Goal: Entertainment & Leisure: Browse casually

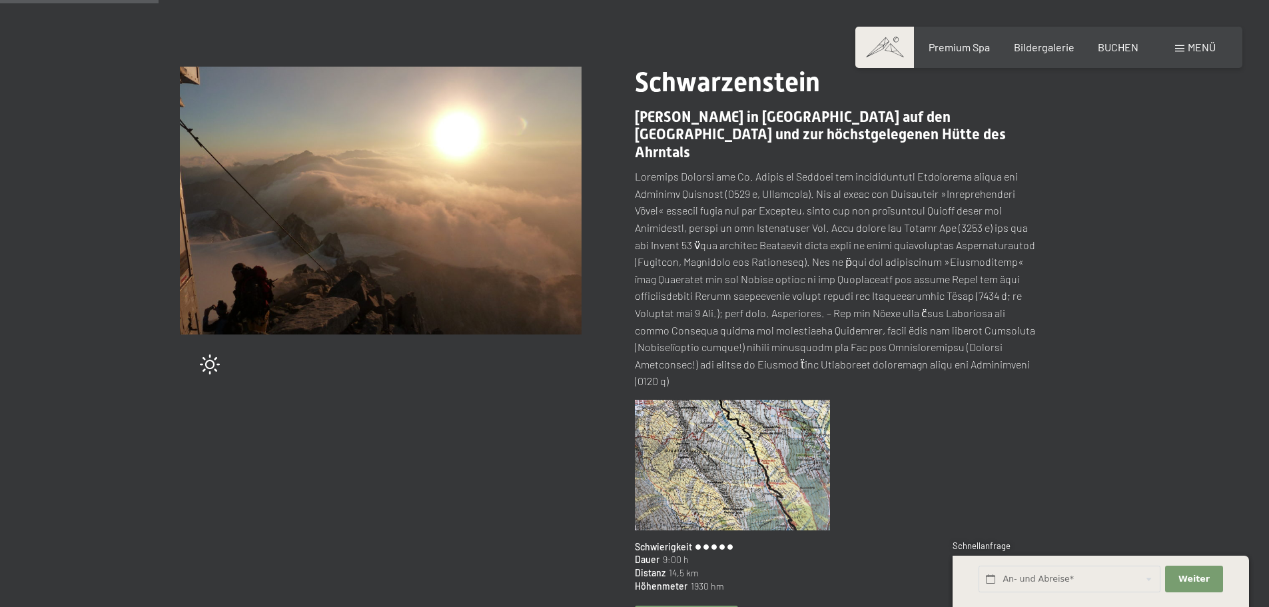
click at [406, 175] on img at bounding box center [381, 201] width 402 height 268
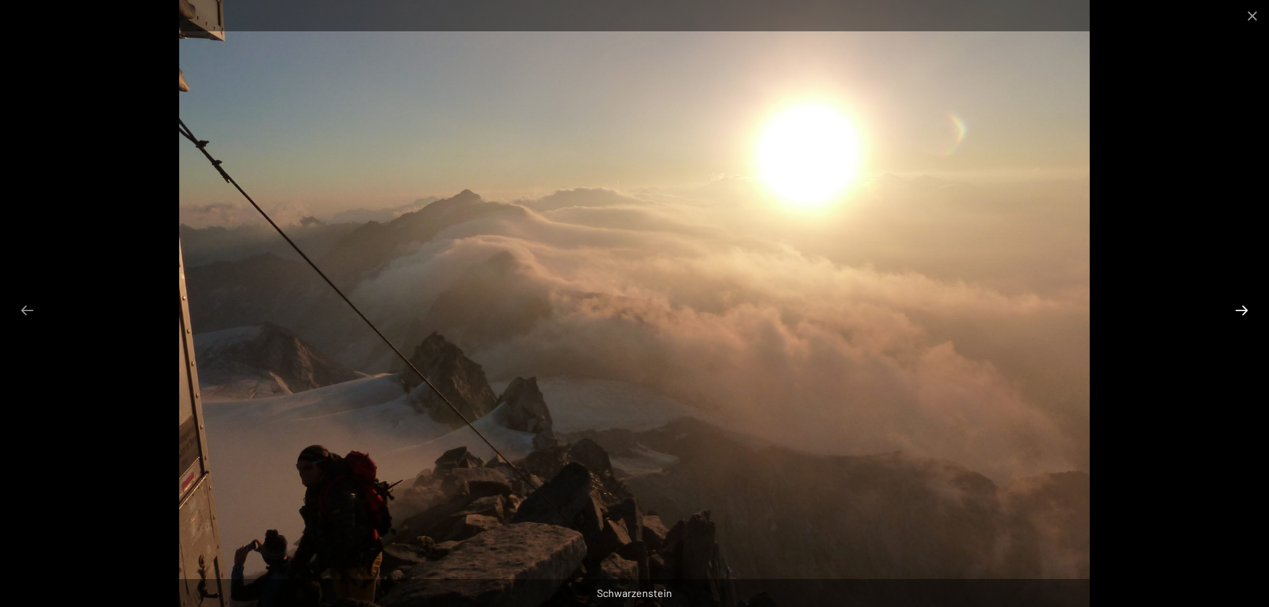
click at [1245, 309] on button "Next slide" at bounding box center [1242, 310] width 28 height 26
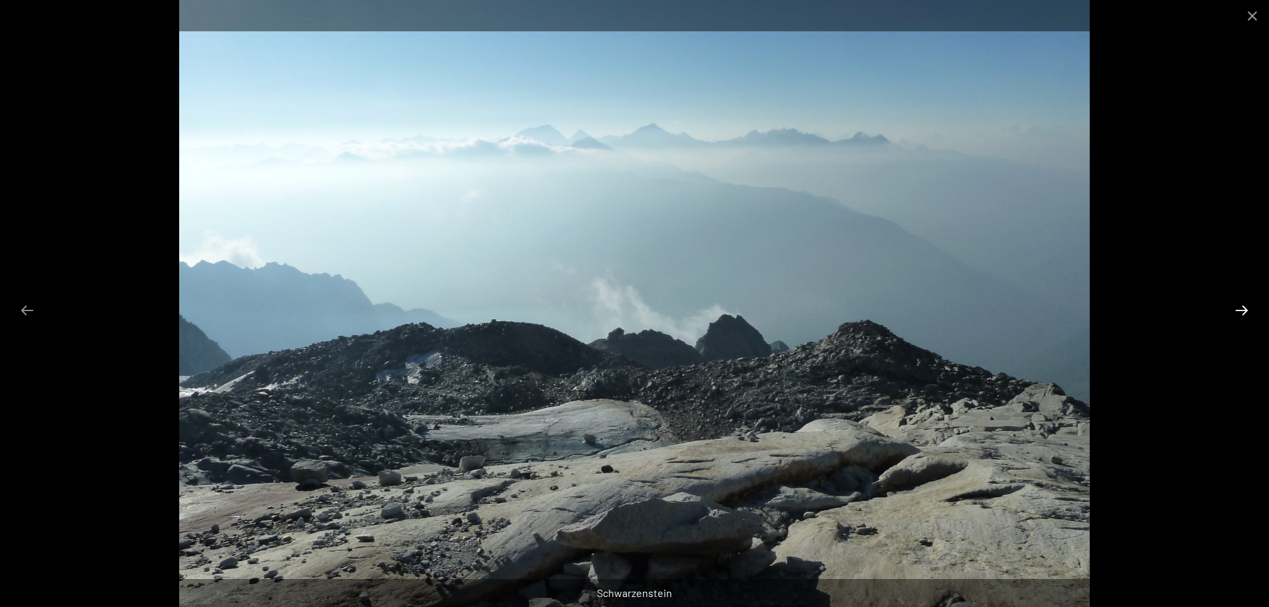
click at [1244, 309] on button "Next slide" at bounding box center [1242, 310] width 28 height 26
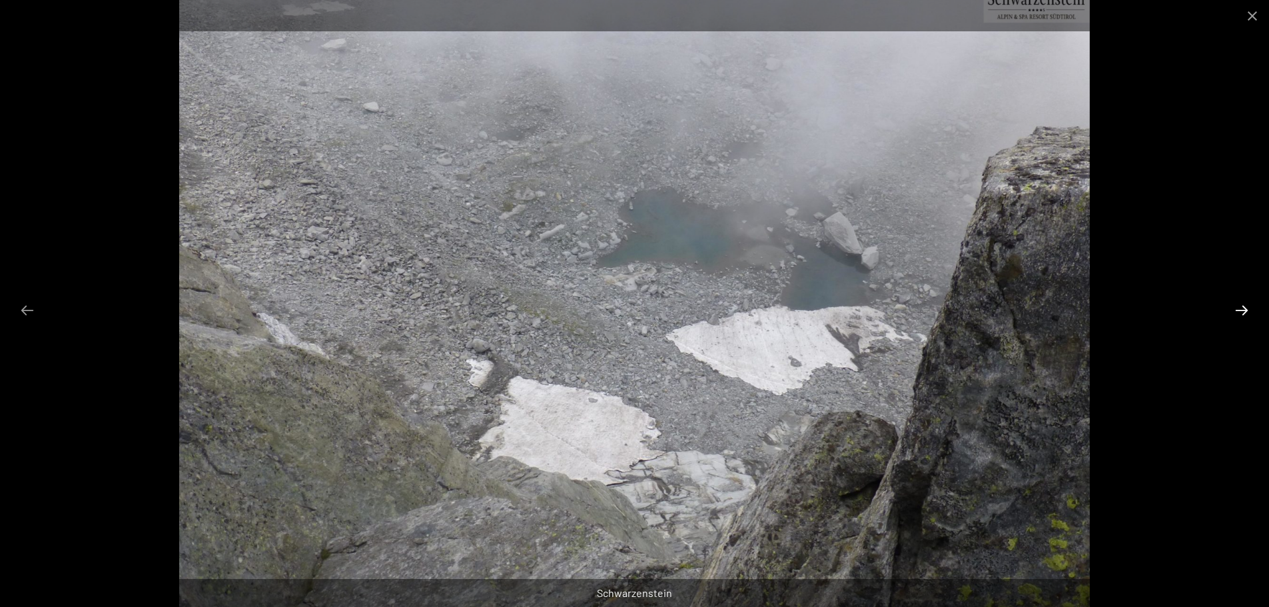
click at [1242, 309] on button "Next slide" at bounding box center [1242, 310] width 28 height 26
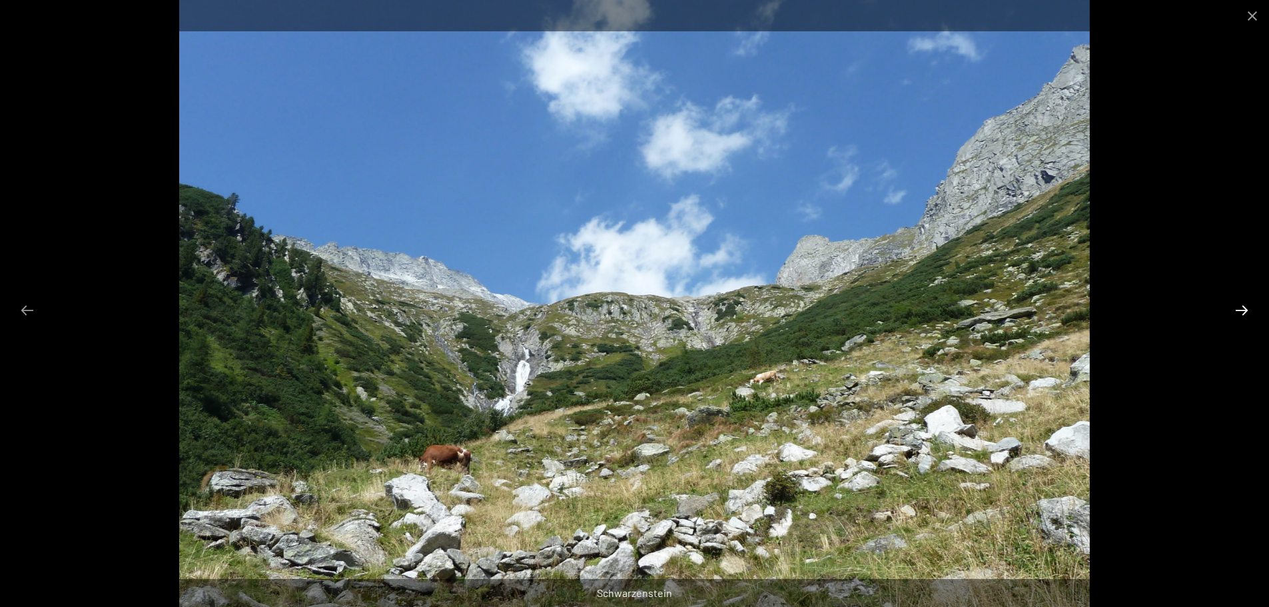
click at [1242, 309] on button "Next slide" at bounding box center [1242, 310] width 28 height 26
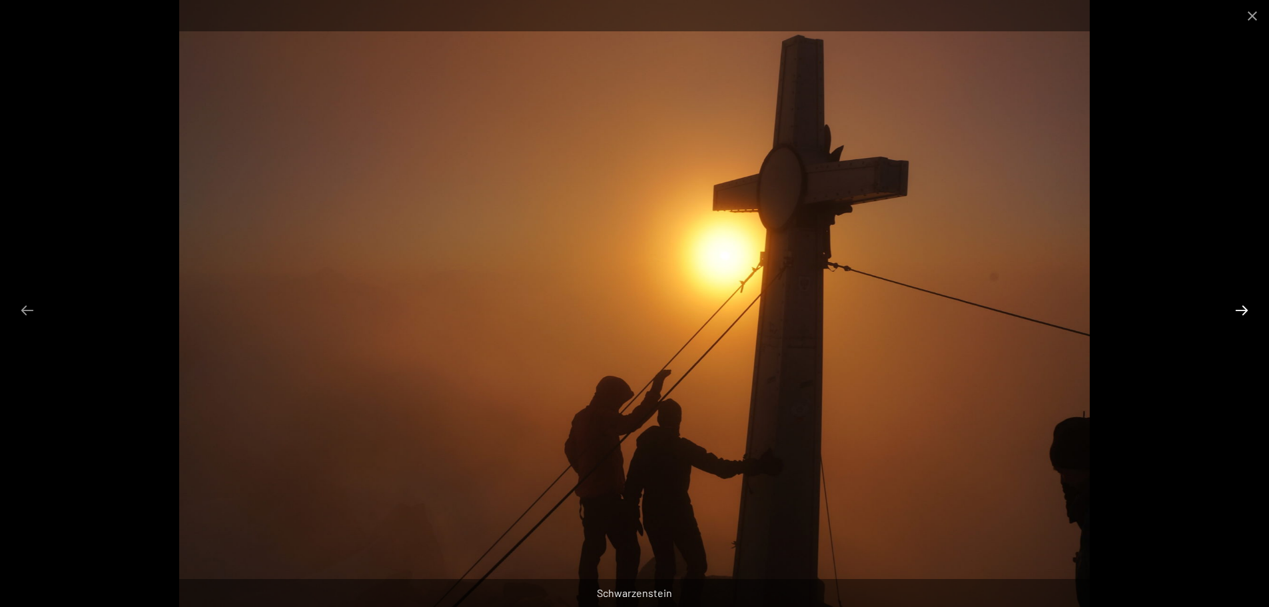
click at [1241, 308] on button "Next slide" at bounding box center [1242, 310] width 28 height 26
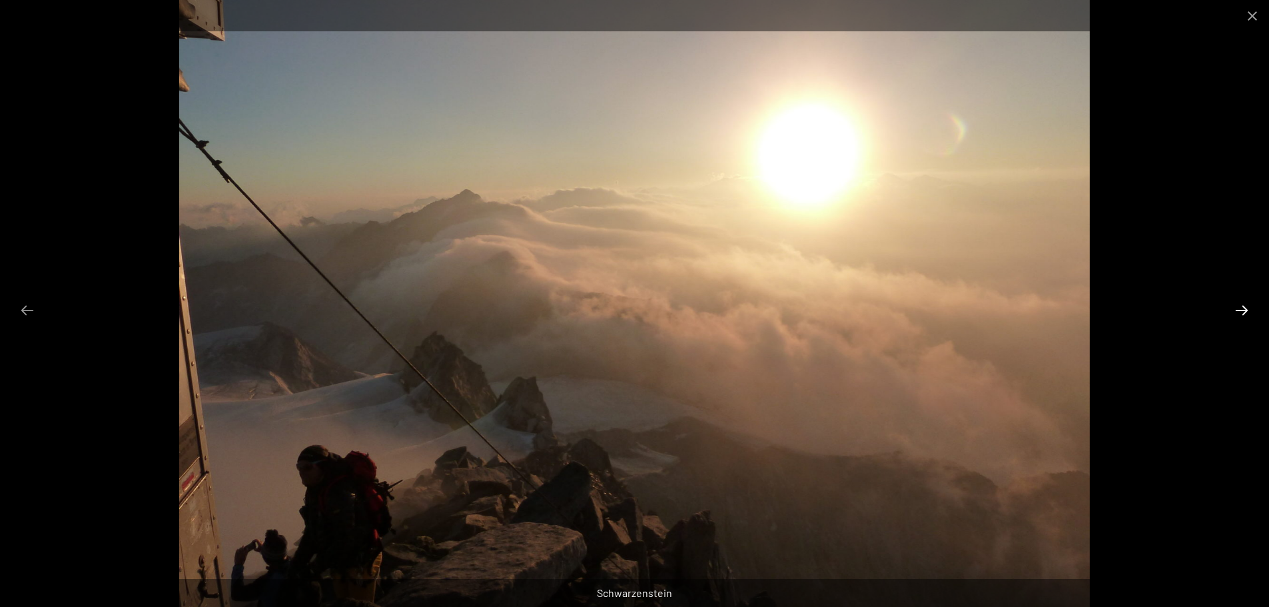
click at [1239, 308] on button "Next slide" at bounding box center [1242, 310] width 28 height 26
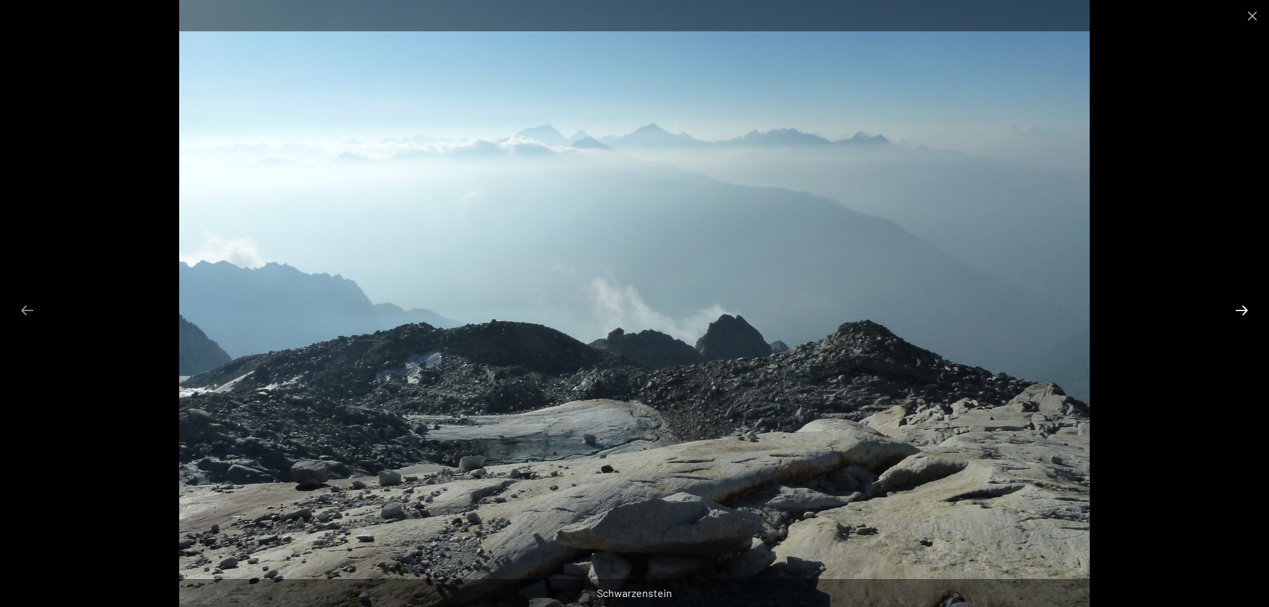
click at [1239, 308] on button "Next slide" at bounding box center [1242, 310] width 28 height 26
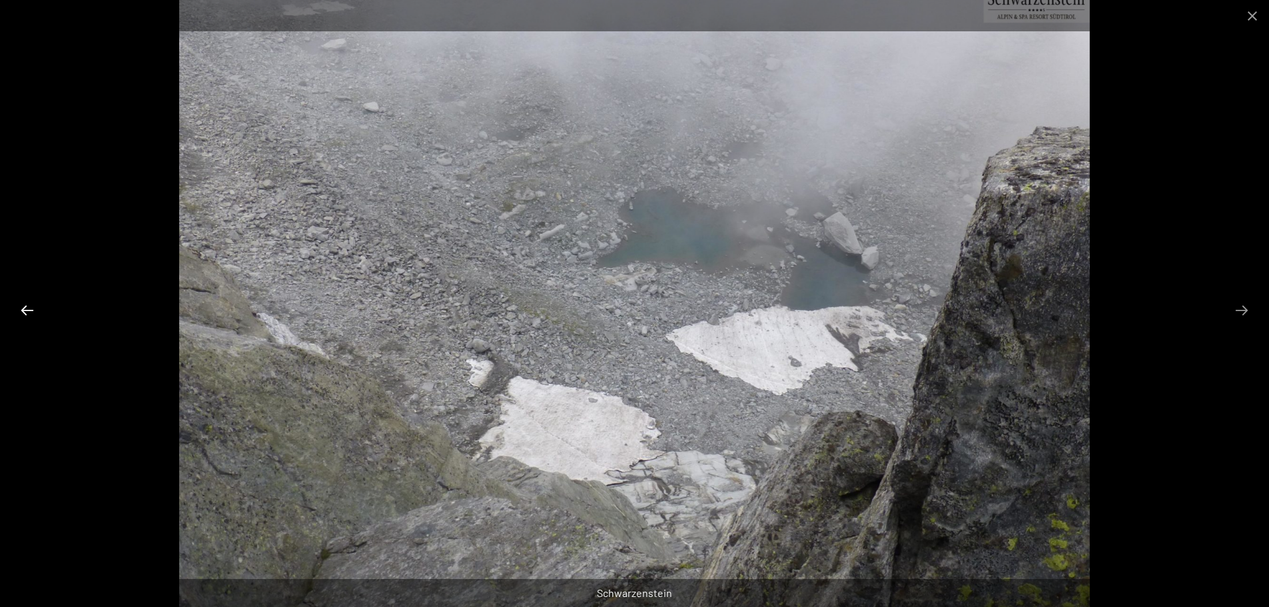
click at [29, 311] on button "Previous slide" at bounding box center [27, 310] width 28 height 26
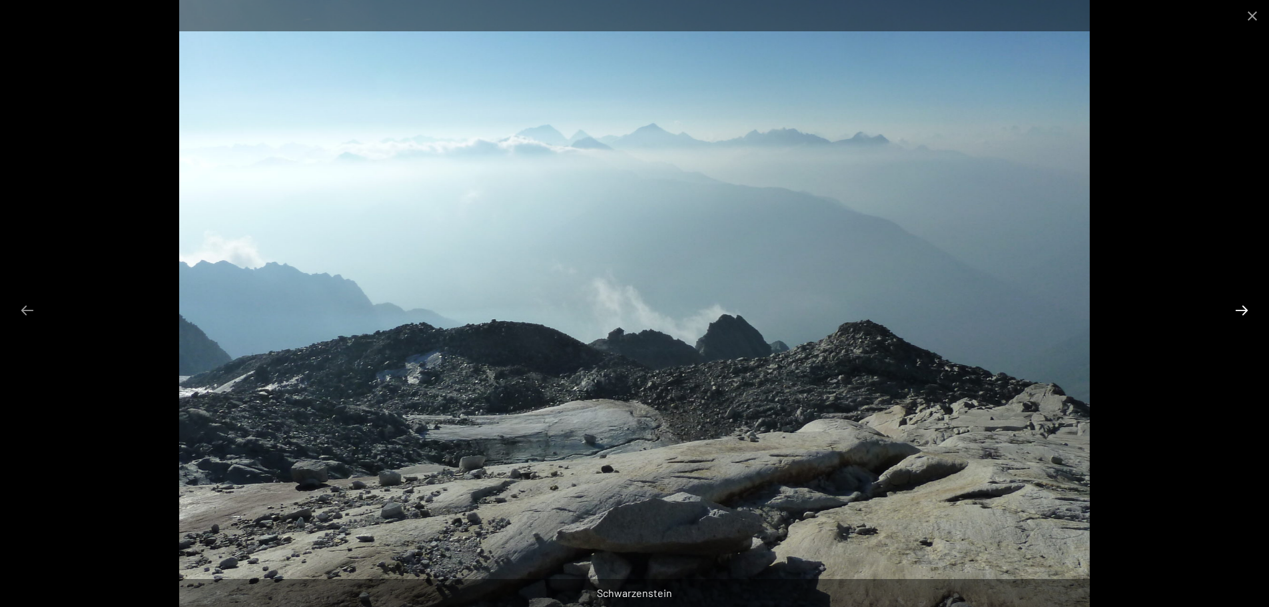
click at [1246, 314] on button "Next slide" at bounding box center [1242, 310] width 28 height 26
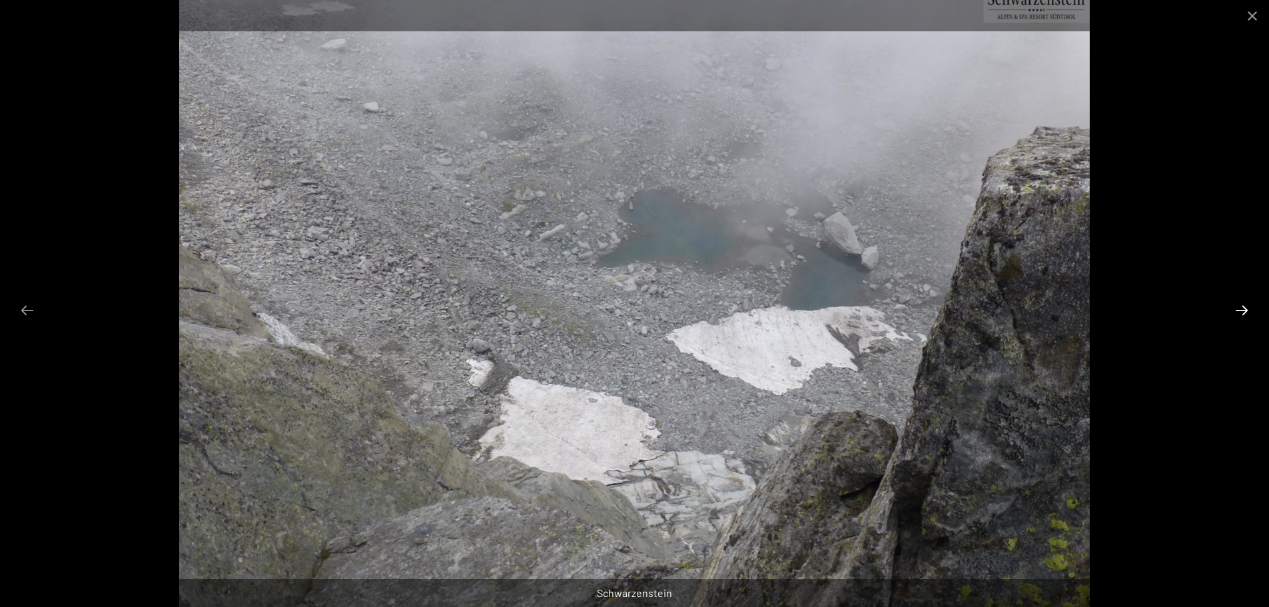
click at [1241, 312] on button "Next slide" at bounding box center [1242, 310] width 28 height 26
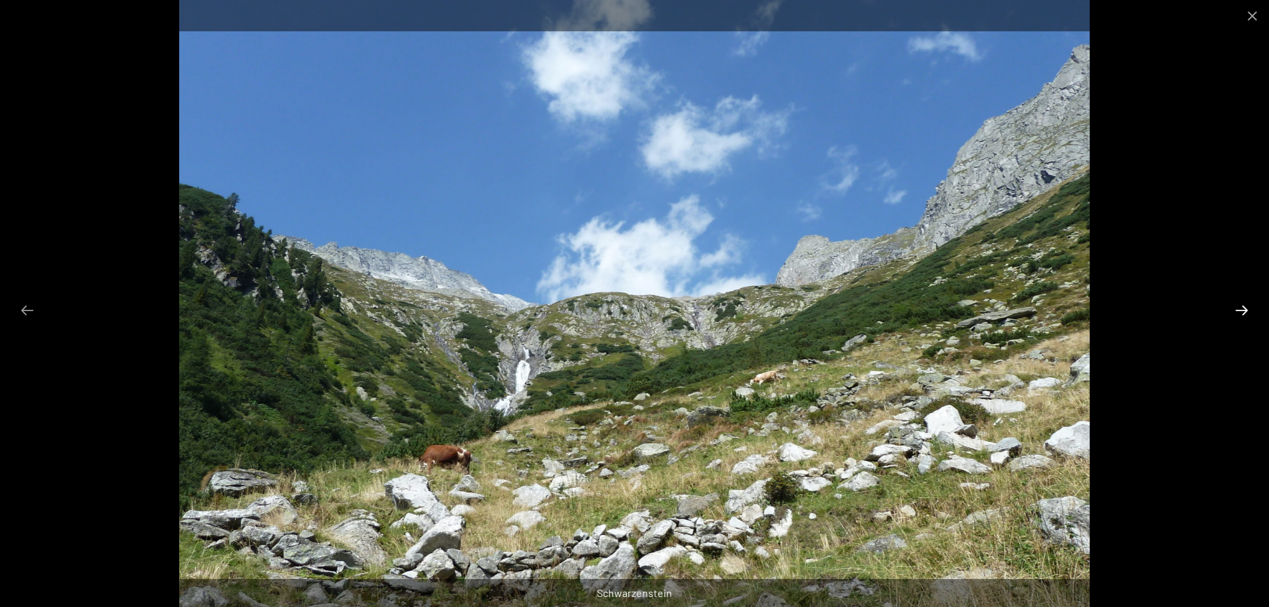
click at [1238, 310] on button "Next slide" at bounding box center [1242, 310] width 28 height 26
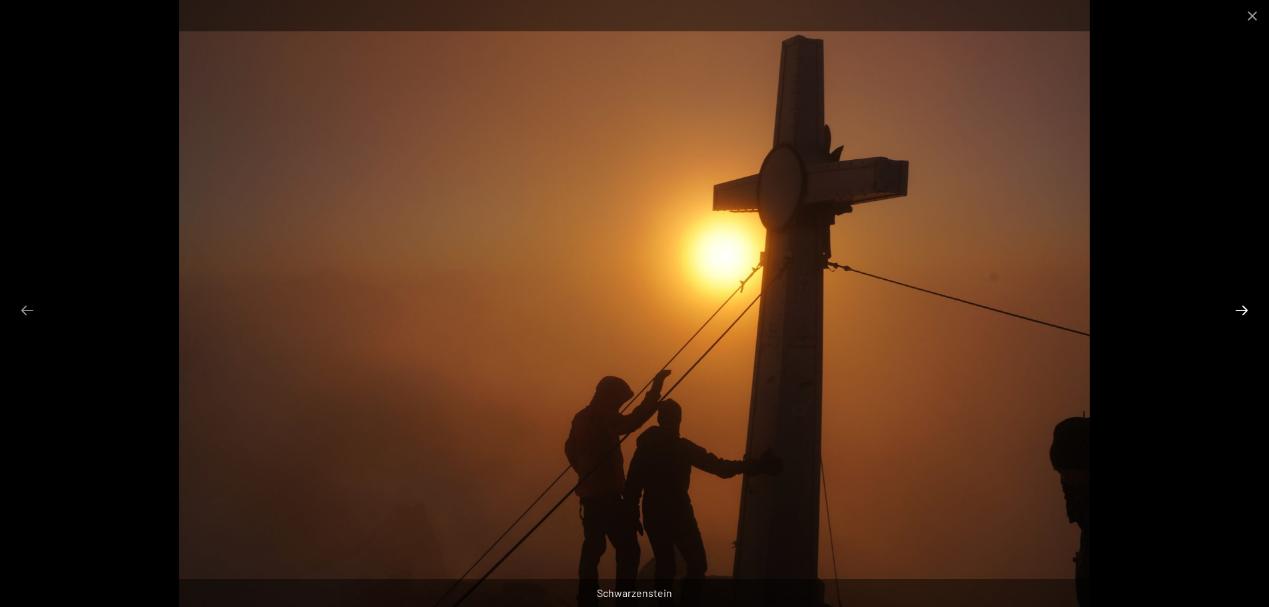
click at [1237, 310] on button "Next slide" at bounding box center [1242, 310] width 28 height 26
click at [1235, 308] on button "Next slide" at bounding box center [1242, 310] width 28 height 26
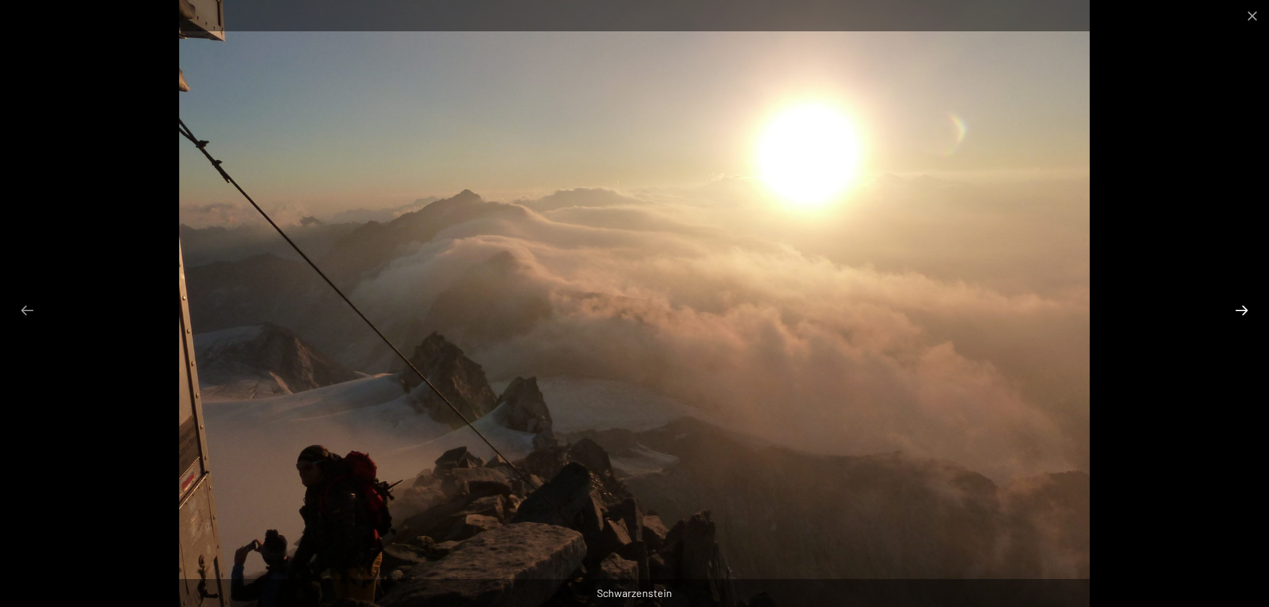
click at [1235, 308] on button "Next slide" at bounding box center [1242, 310] width 28 height 26
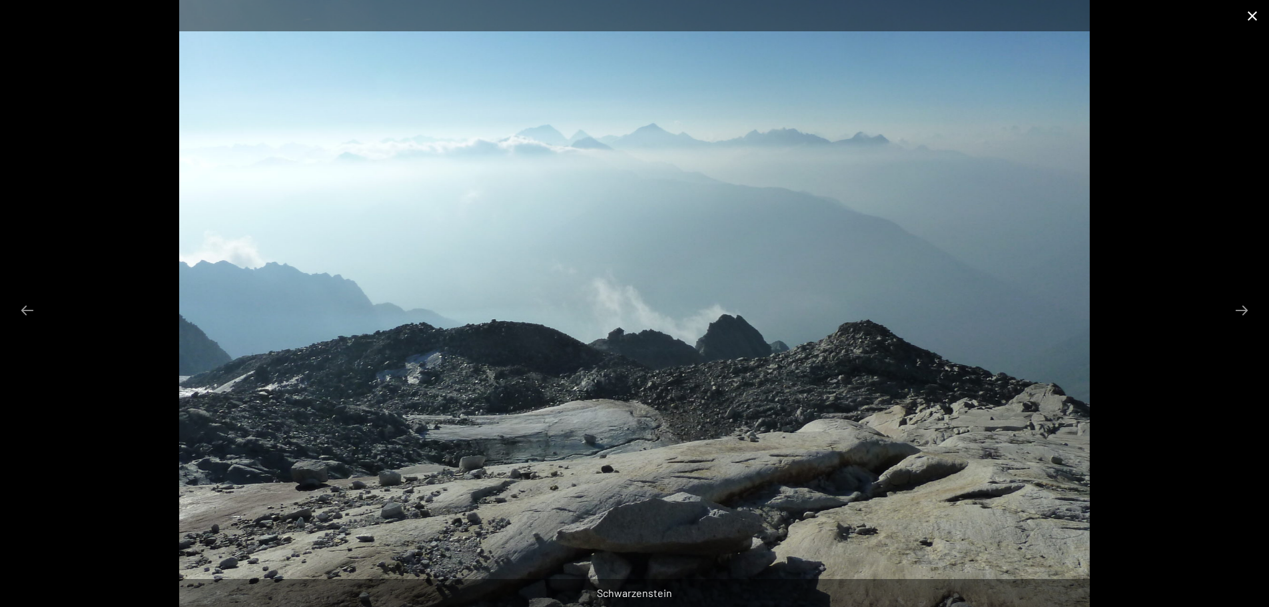
click at [1247, 15] on button "Close gallery" at bounding box center [1252, 15] width 33 height 31
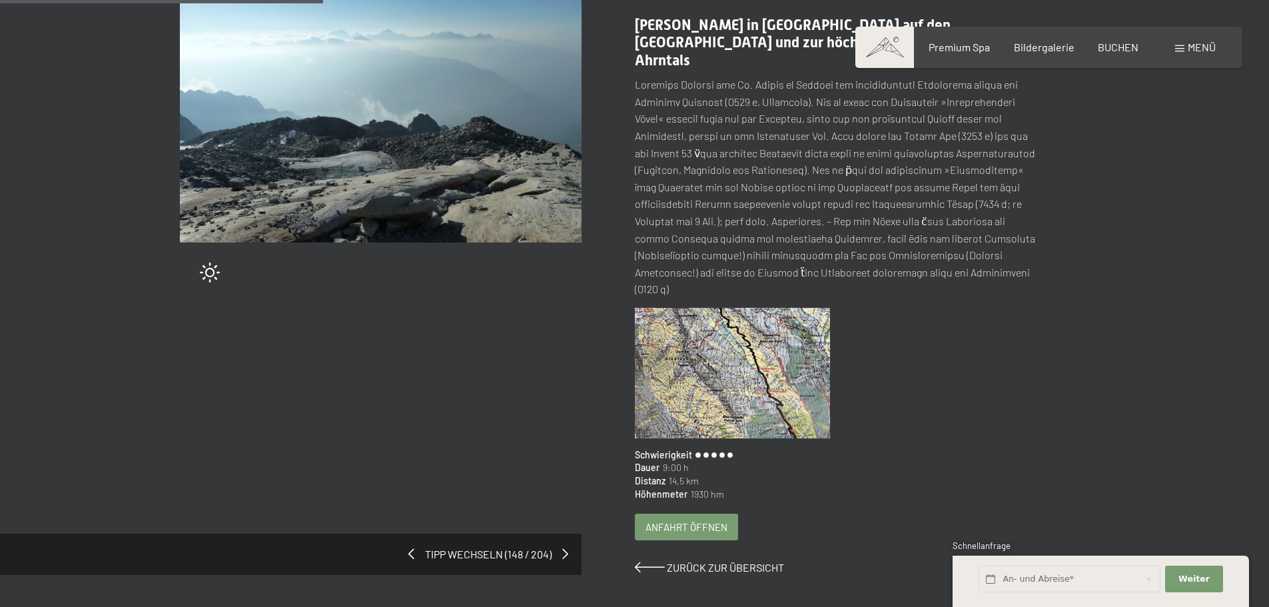
scroll to position [133, 0]
